Goal: Information Seeking & Learning: Learn about a topic

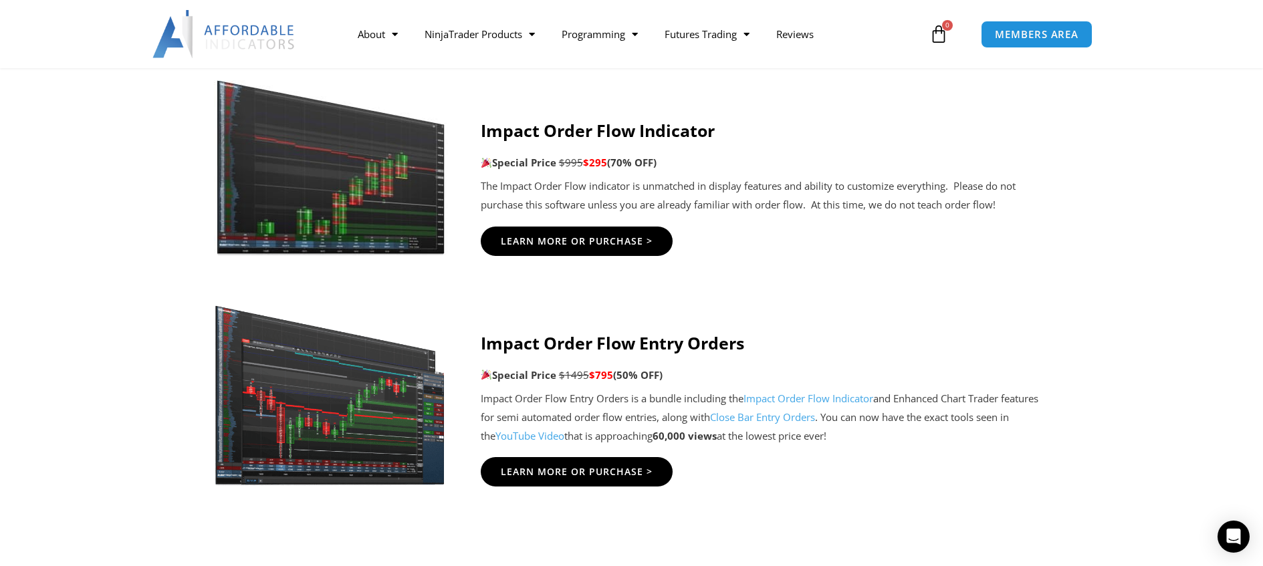
scroll to position [3008, 0]
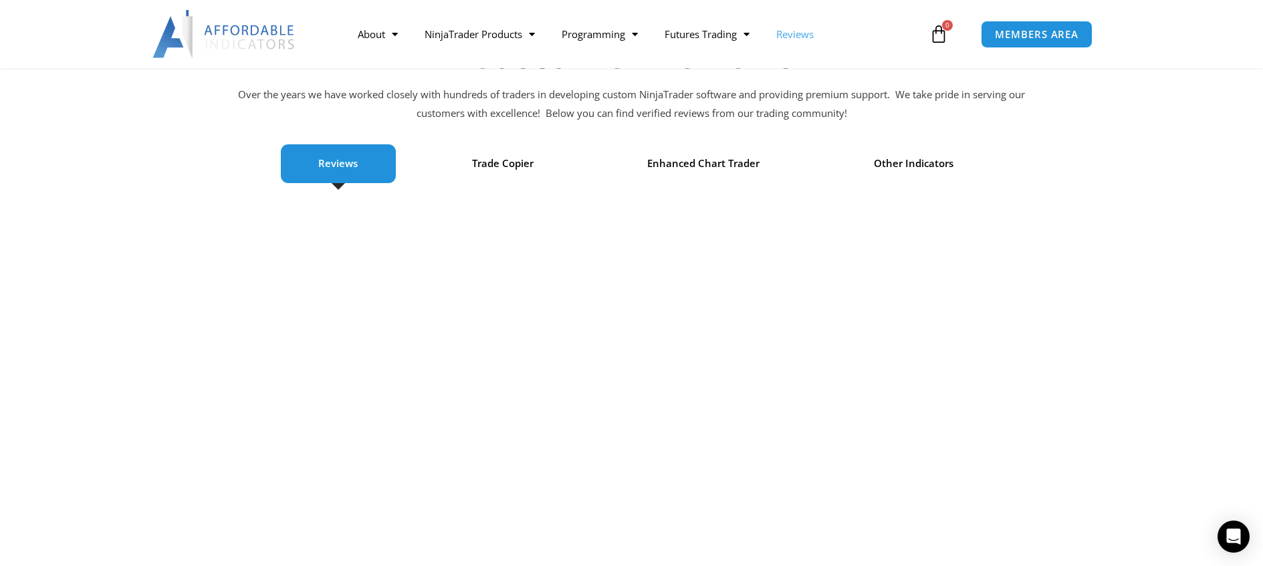
scroll to position [201, 0]
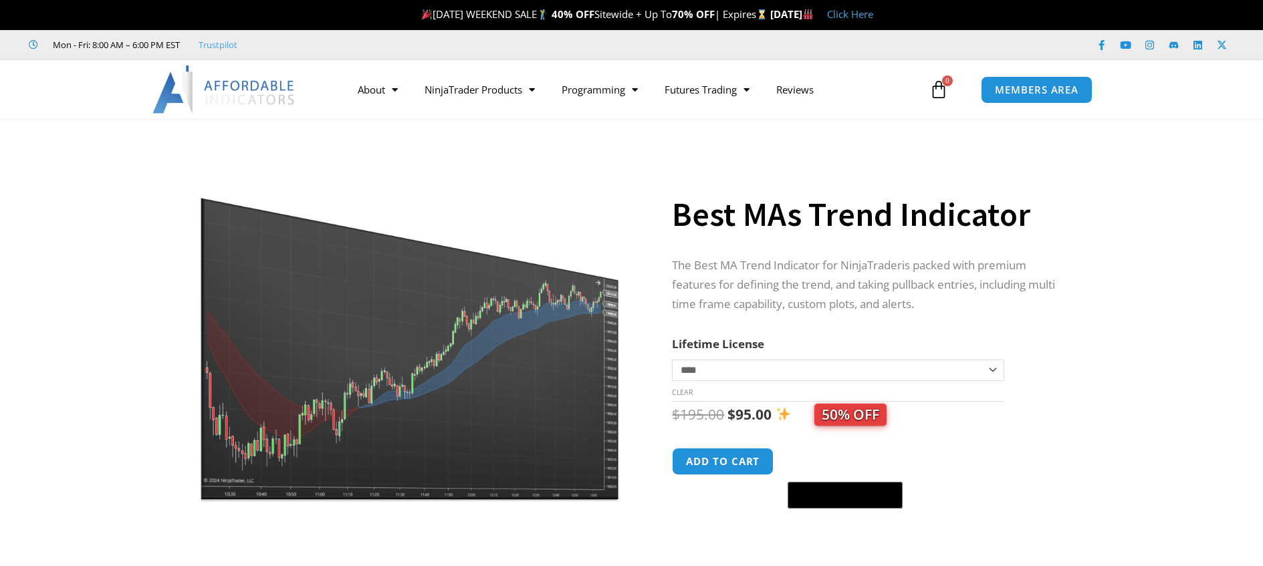
scroll to position [495, 0]
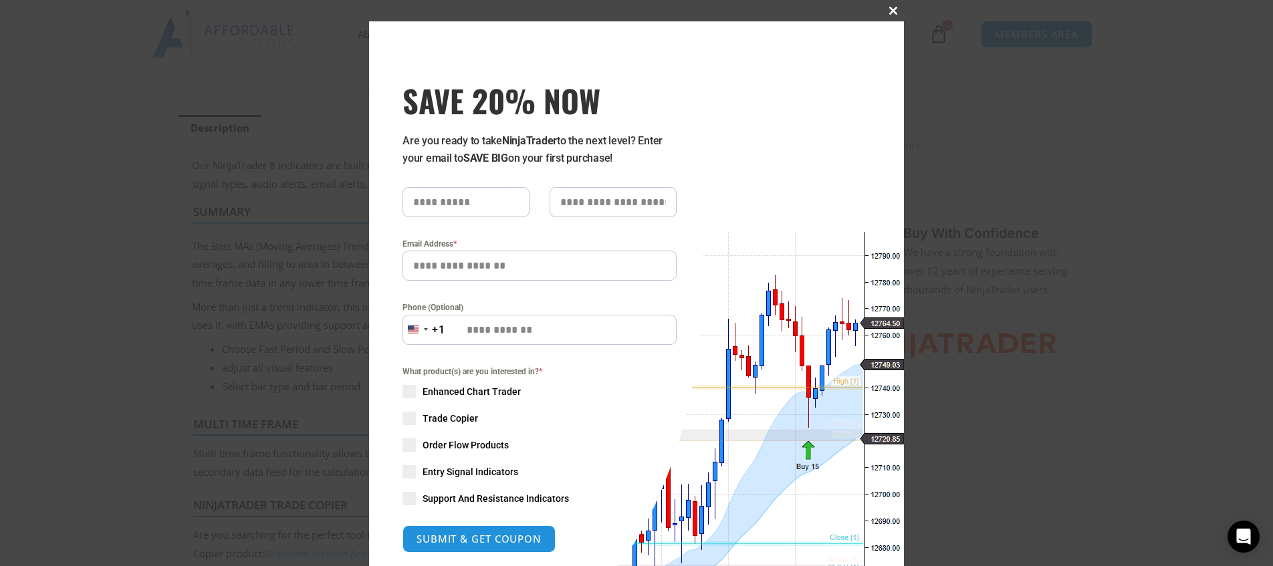
click at [890, 7] on span at bounding box center [892, 11] width 21 height 8
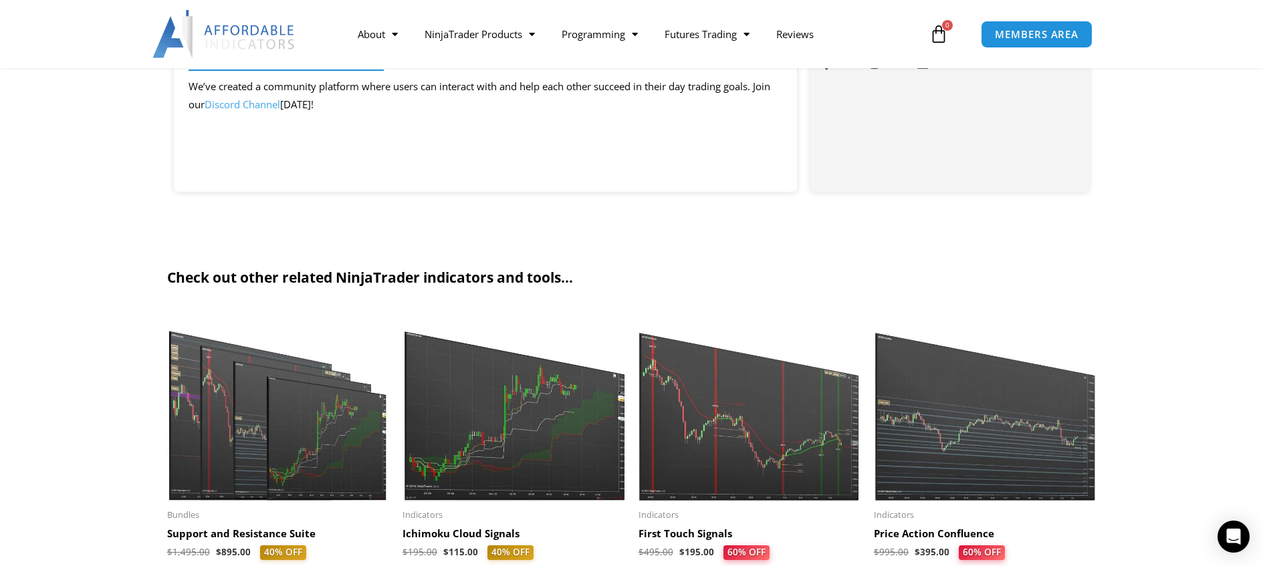
scroll to position [1298, 0]
